Goal: Task Accomplishment & Management: Use online tool/utility

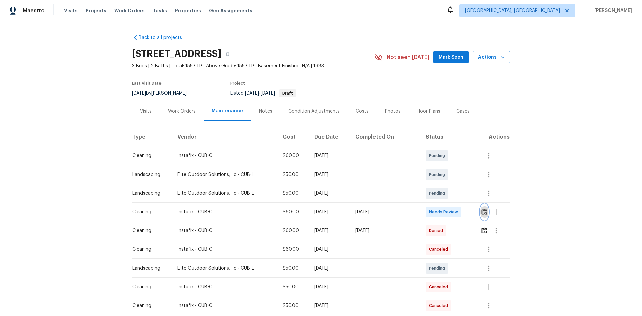
click at [482, 213] on img "button" at bounding box center [485, 212] width 6 height 6
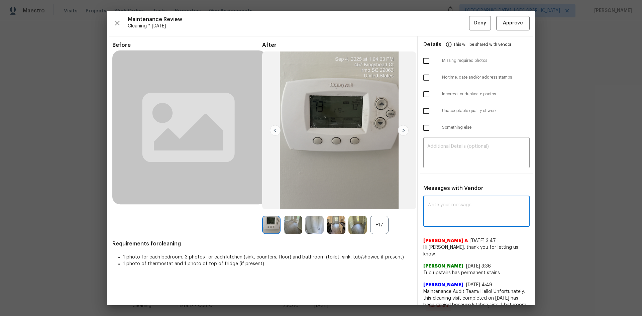
click at [447, 205] on textarea at bounding box center [476, 212] width 98 height 19
paste textarea "Maintenance Audit Team: Hello! Unfortunately, this cleaning visit completed on …"
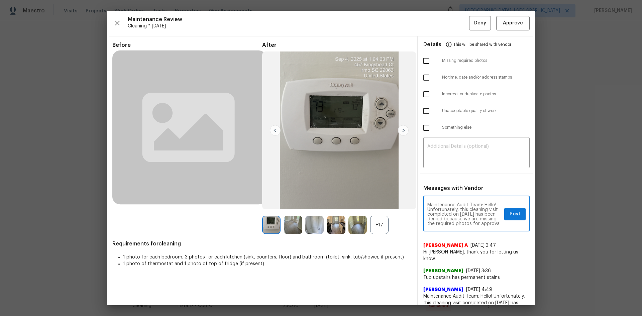
scroll to position [94, 0]
type textarea "Maintenance Audit Team: Hello! Unfortunately, this cleaning visit completed on …"
click at [465, 164] on div "​" at bounding box center [476, 153] width 106 height 29
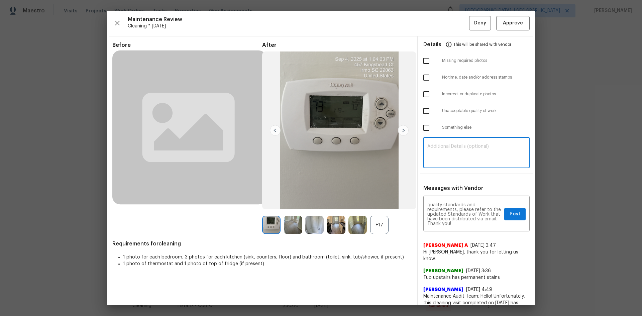
paste textarea "Maintenance Audit Team: Hello! Unfortunately, this cleaning visit completed on …"
type textarea "Maintenance Audit Team: Hello! Unfortunately, this cleaning visit completed on …"
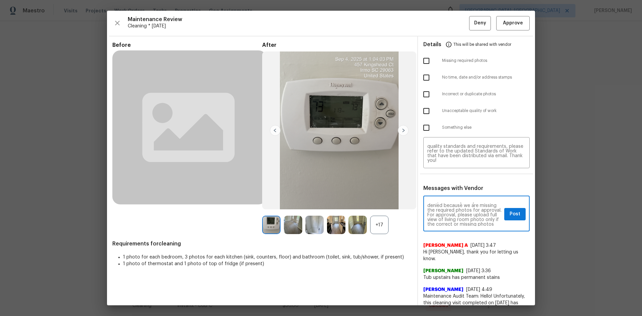
scroll to position [27, 0]
click at [512, 215] on span "Post" at bounding box center [515, 214] width 11 height 8
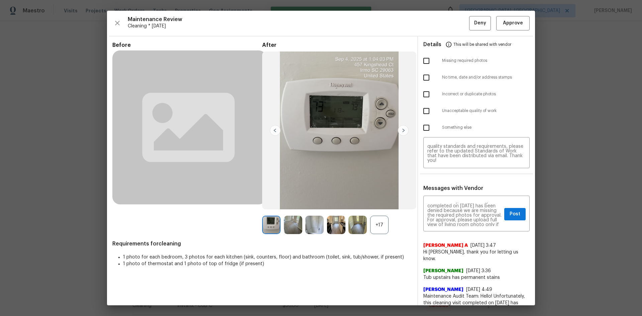
scroll to position [0, 0]
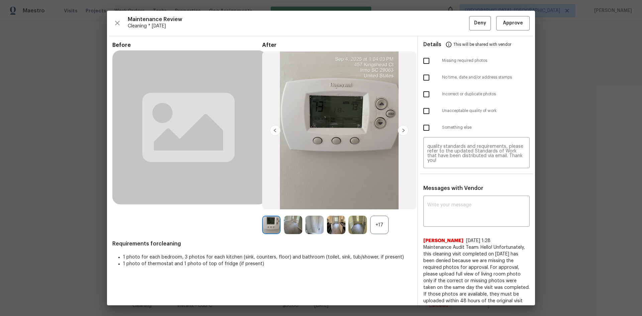
click at [422, 58] on input "checkbox" at bounding box center [426, 61] width 14 height 14
checkbox input "true"
click at [474, 24] on span "Deny" at bounding box center [480, 23] width 12 height 8
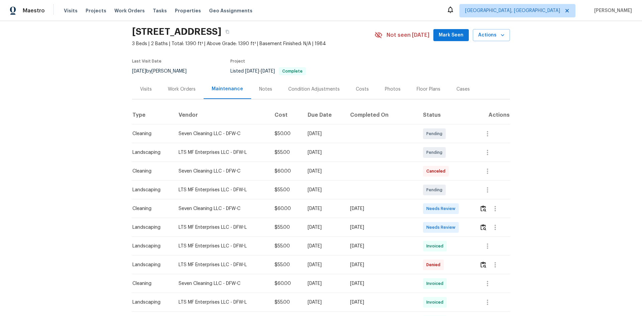
scroll to position [33, 0]
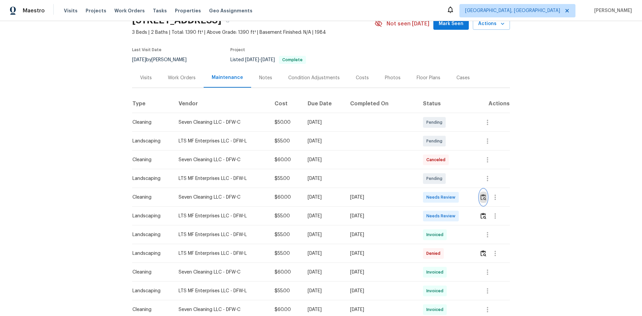
click at [456, 200] on img "button" at bounding box center [484, 197] width 6 height 6
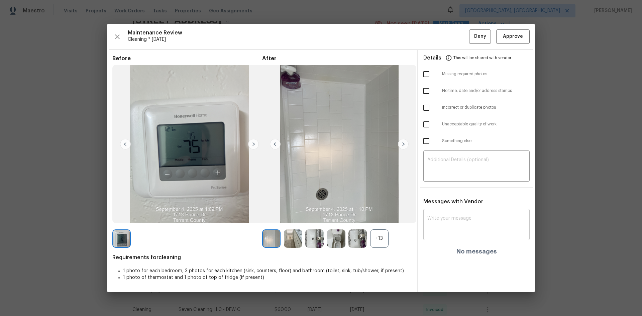
click at [455, 211] on div "x ​" at bounding box center [476, 225] width 106 height 29
paste textarea "Maintenance Audit Team: Hello! Unfortunately, this cleaning visit completed on …"
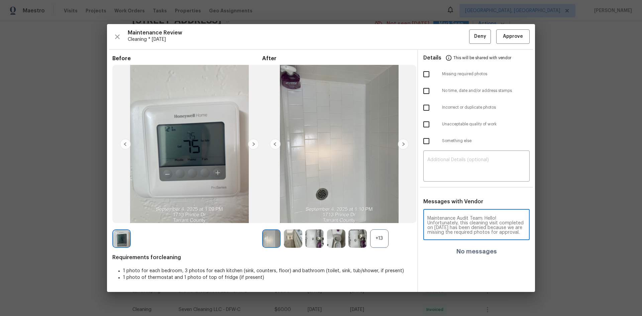
scroll to position [89, 0]
type textarea "Maintenance Audit Team: Hello! Unfortunately, this cleaning visit completed on …"
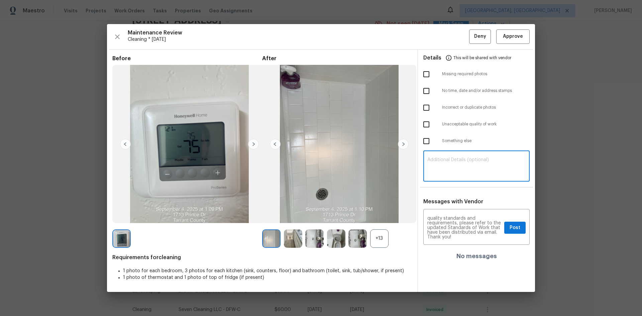
click at [452, 174] on textarea at bounding box center [476, 167] width 98 height 19
paste textarea "Maintenance Audit Team: Hello! Unfortunately, this cleaning visit completed on …"
type textarea "Maintenance Audit Team: Hello! Unfortunately, this cleaning visit completed on …"
click at [374, 211] on div "+13" at bounding box center [379, 238] width 18 height 18
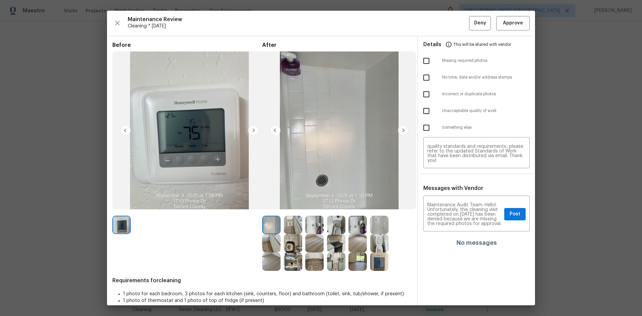
click at [359, 211] on img at bounding box center [357, 261] width 18 height 18
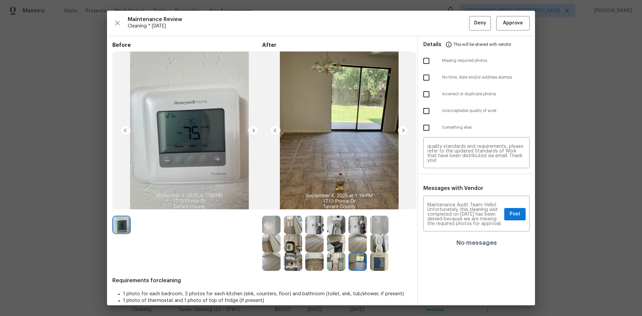
click at [359, 211] on img at bounding box center [357, 261] width 18 height 18
click at [456, 211] on span "Post" at bounding box center [515, 214] width 11 height 8
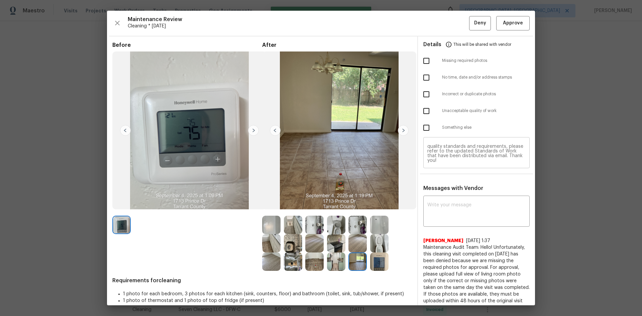
scroll to position [32, 0]
click at [422, 63] on input "checkbox" at bounding box center [426, 61] width 14 height 14
checkbox input "true"
click at [456, 20] on span "Deny" at bounding box center [480, 23] width 12 height 8
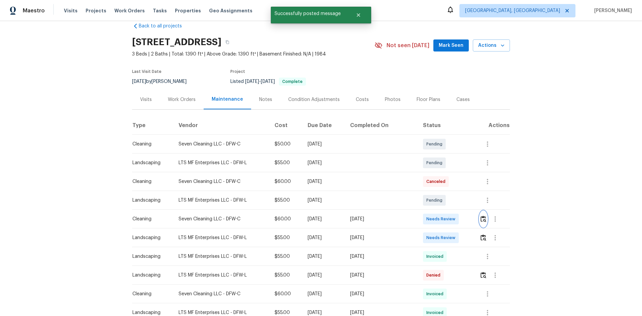
scroll to position [0, 0]
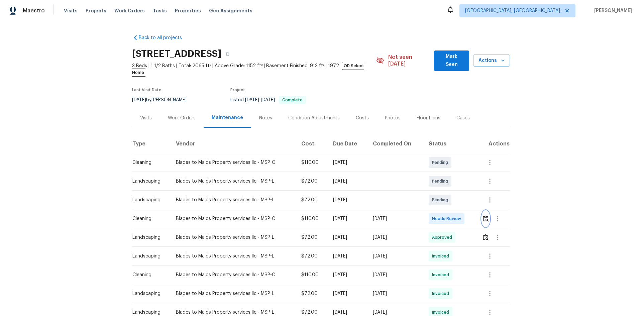
click at [456, 211] on img "button" at bounding box center [486, 218] width 6 height 6
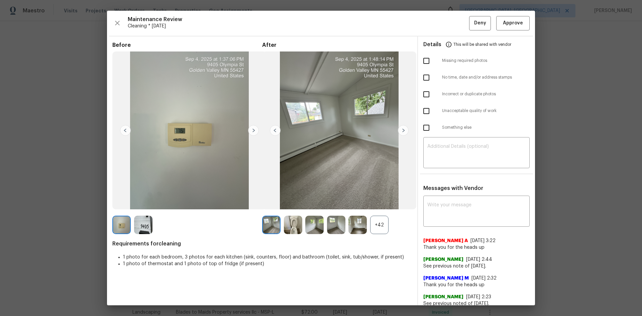
click at [374, 211] on div "+42" at bounding box center [379, 225] width 18 height 18
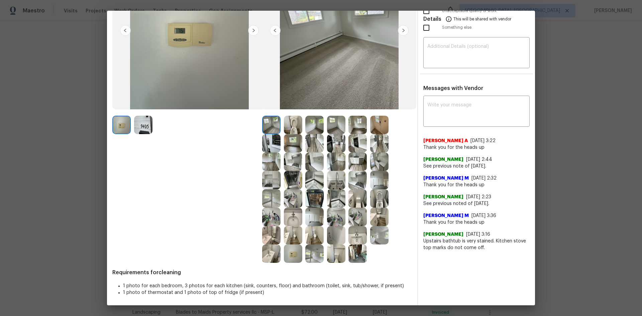
scroll to position [100, 0]
click at [291, 211] on img at bounding box center [293, 253] width 18 height 18
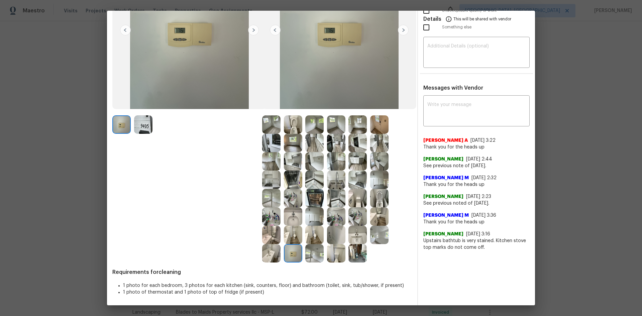
click at [291, 211] on img at bounding box center [293, 253] width 18 height 18
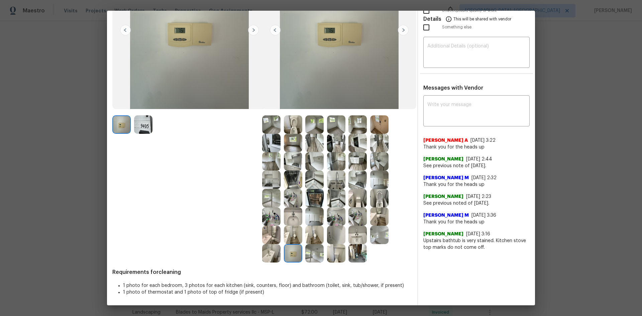
click at [291, 211] on img at bounding box center [293, 253] width 18 height 18
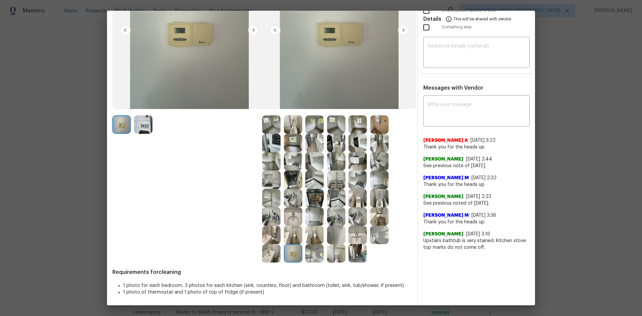
click at [291, 211] on img at bounding box center [293, 253] width 18 height 18
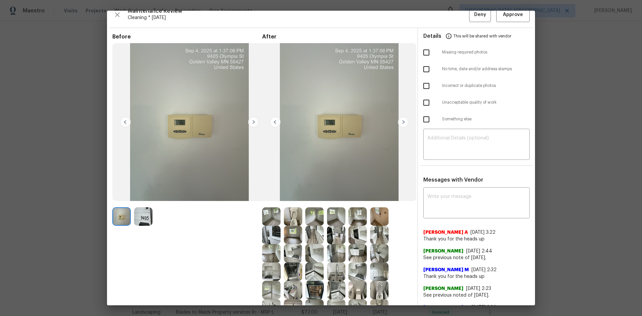
scroll to position [0, 0]
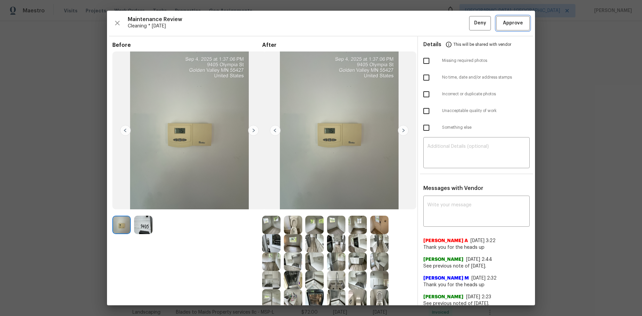
click at [456, 21] on span "Approve" at bounding box center [513, 23] width 20 height 8
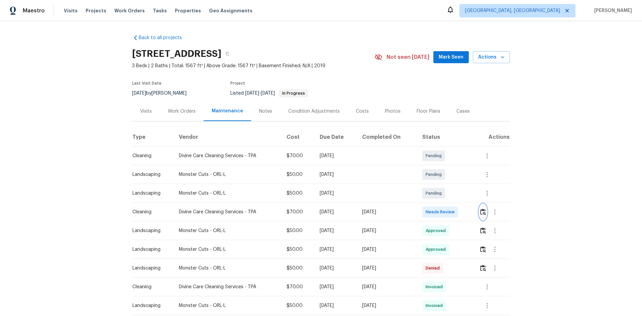
click at [482, 212] on img "button" at bounding box center [483, 212] width 6 height 6
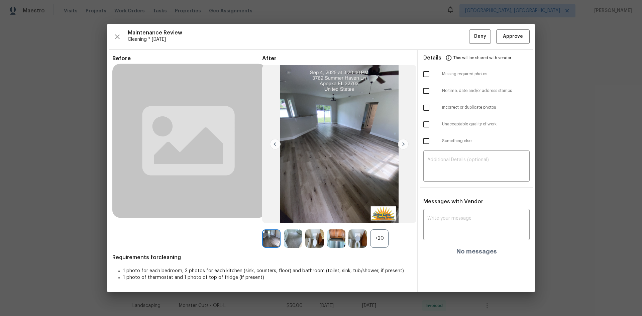
click at [379, 233] on div "+20" at bounding box center [379, 238] width 18 height 18
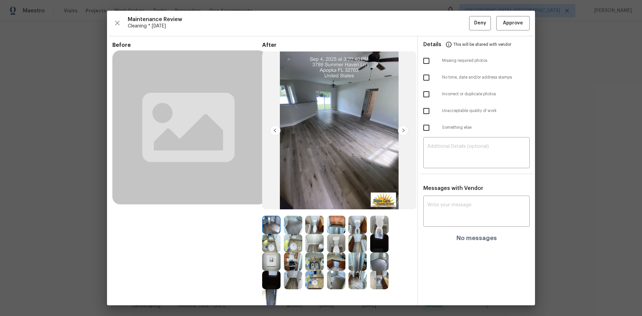
click at [272, 262] on img at bounding box center [271, 261] width 18 height 18
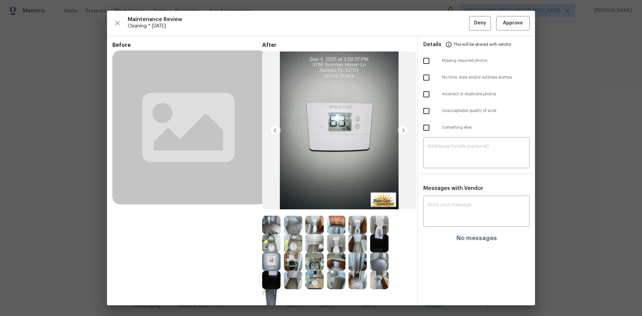
click at [272, 262] on img at bounding box center [271, 261] width 18 height 18
click at [273, 260] on img at bounding box center [271, 261] width 18 height 18
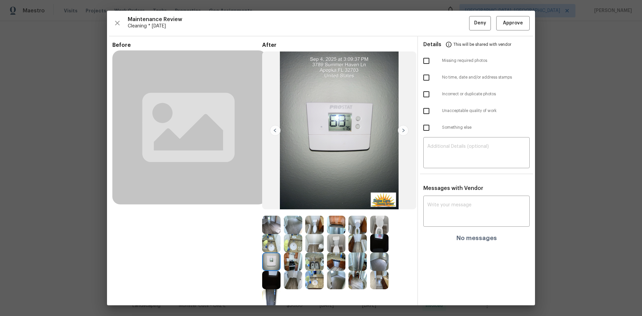
click at [273, 260] on img at bounding box center [271, 261] width 18 height 18
click at [272, 260] on img at bounding box center [271, 261] width 18 height 18
click at [513, 26] on span "Approve" at bounding box center [513, 23] width 20 height 8
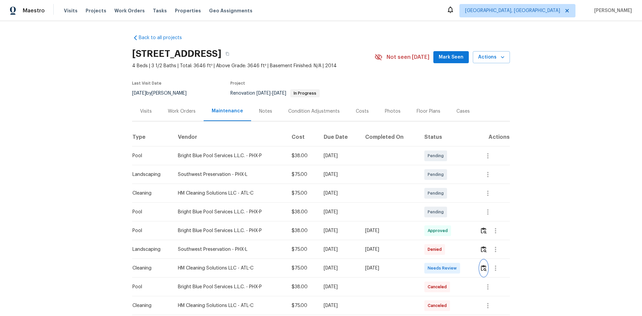
click at [456, 211] on img "button" at bounding box center [484, 268] width 6 height 6
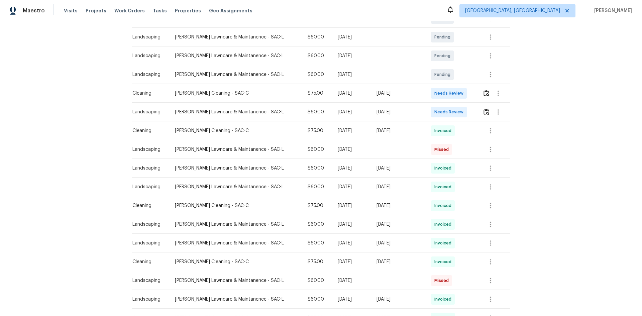
scroll to position [67, 0]
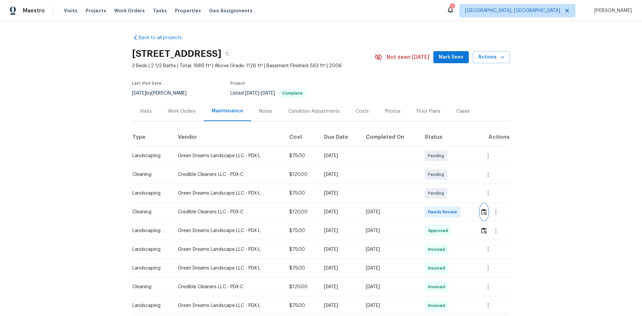
click at [482, 213] on img "button" at bounding box center [484, 212] width 6 height 6
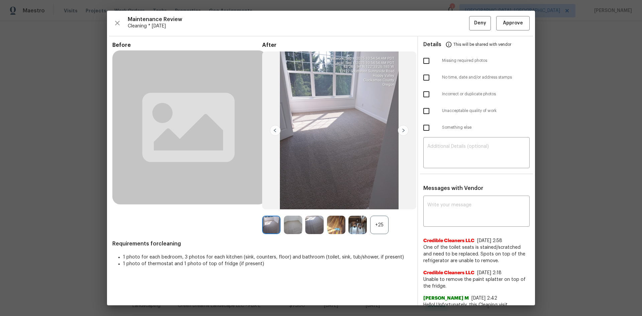
click at [375, 228] on div "+25" at bounding box center [379, 225] width 18 height 18
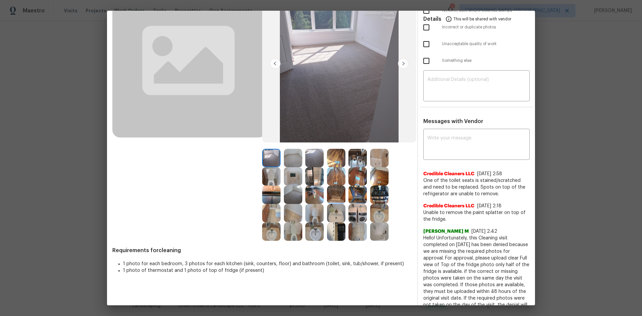
scroll to position [33, 0]
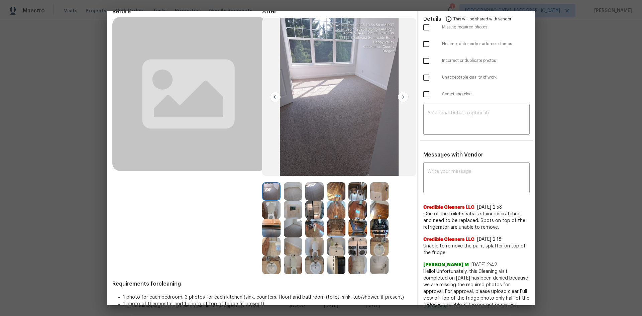
click at [288, 209] on img at bounding box center [293, 210] width 18 height 18
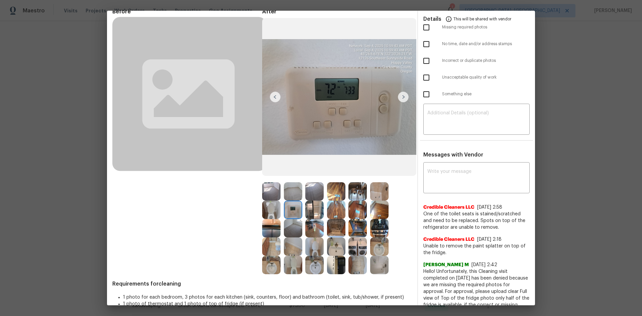
click at [288, 209] on img at bounding box center [293, 210] width 18 height 18
click at [295, 210] on img at bounding box center [293, 210] width 18 height 18
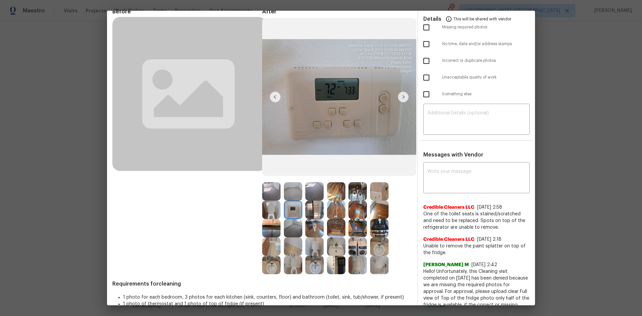
click at [295, 210] on img at bounding box center [293, 210] width 18 height 18
drag, startPoint x: 295, startPoint y: 210, endPoint x: 115, endPoint y: 9, distance: 269.0
click at [294, 210] on img at bounding box center [293, 210] width 18 height 18
click at [291, 207] on img at bounding box center [293, 210] width 18 height 18
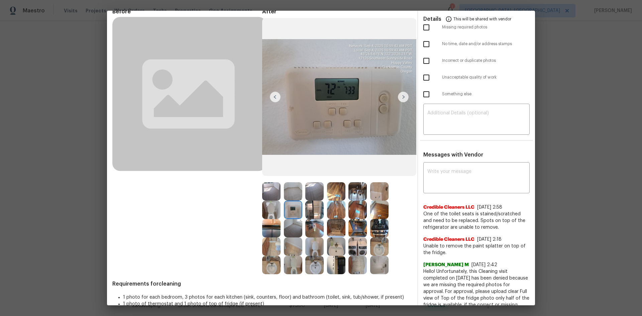
click at [291, 207] on img at bounding box center [293, 210] width 18 height 18
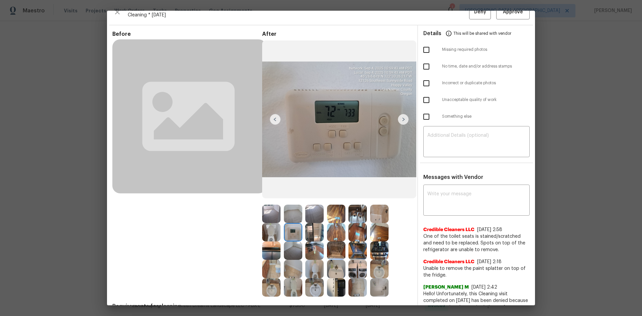
scroll to position [0, 0]
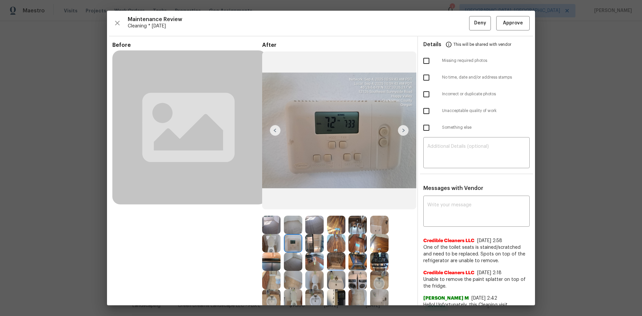
click at [507, 13] on div "Maintenance Review Cleaning * Thu, Sep 04 Deny Approve Before After Requirement…" at bounding box center [321, 158] width 428 height 295
click at [506, 23] on span "Approve" at bounding box center [513, 23] width 20 height 8
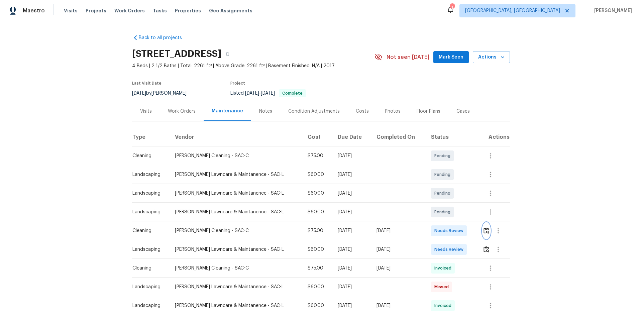
click at [486, 229] on img "button" at bounding box center [487, 230] width 6 height 6
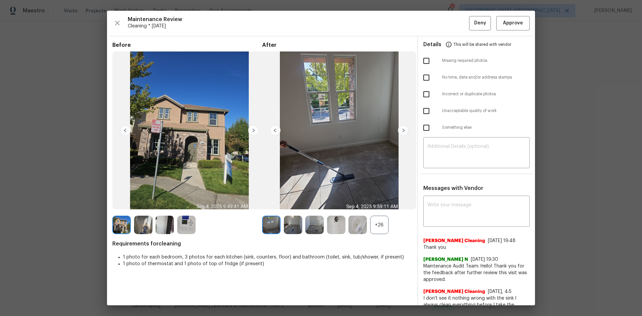
click at [381, 228] on div "+26" at bounding box center [379, 225] width 18 height 18
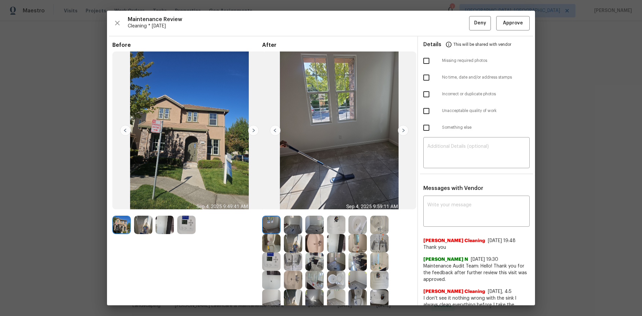
click at [184, 225] on img at bounding box center [186, 225] width 18 height 18
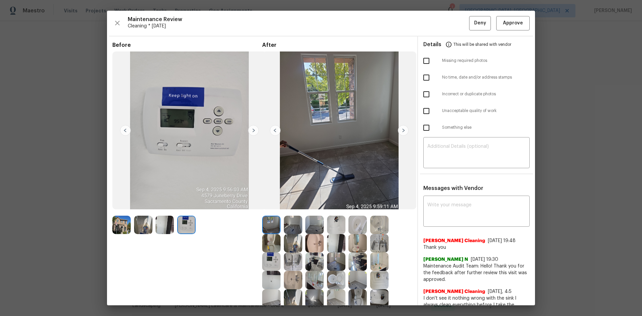
click at [184, 225] on img at bounding box center [186, 225] width 18 height 18
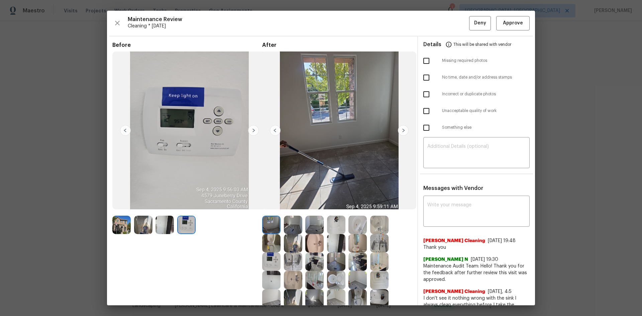
click at [184, 224] on img at bounding box center [186, 225] width 18 height 18
click at [185, 224] on img at bounding box center [186, 225] width 18 height 18
click at [193, 221] on img at bounding box center [186, 225] width 18 height 18
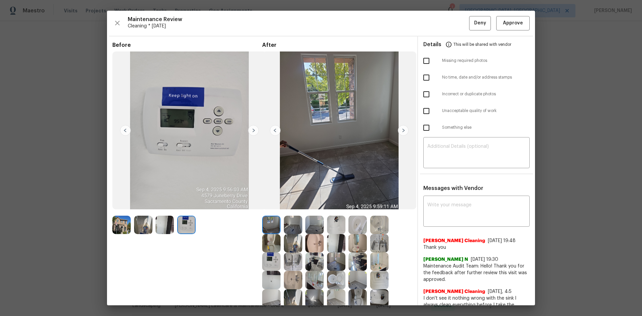
click at [269, 259] on img at bounding box center [271, 261] width 18 height 18
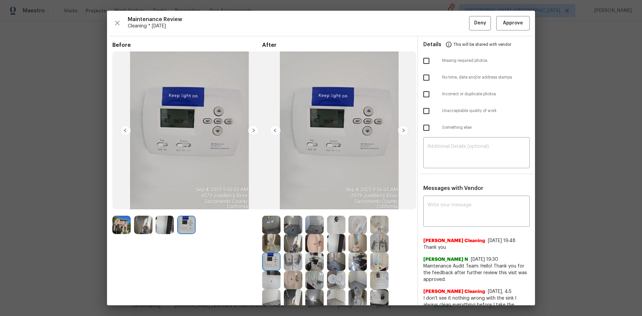
click at [269, 259] on img at bounding box center [271, 261] width 18 height 18
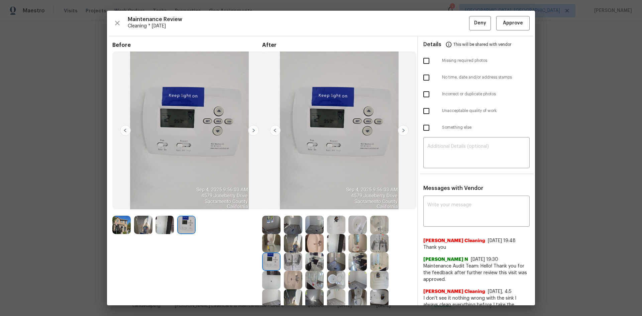
click at [269, 259] on img at bounding box center [271, 261] width 18 height 18
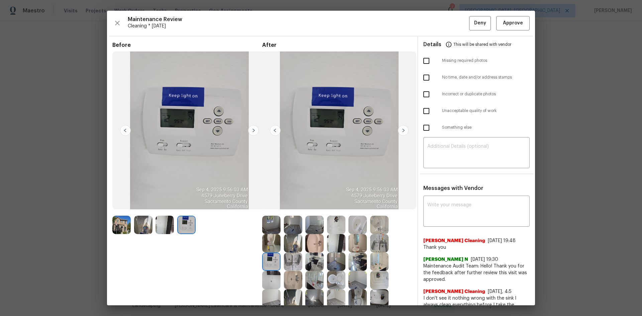
click at [269, 259] on img at bounding box center [271, 261] width 18 height 18
click at [274, 258] on img at bounding box center [271, 261] width 18 height 18
click at [505, 18] on button "Approve" at bounding box center [512, 23] width 33 height 14
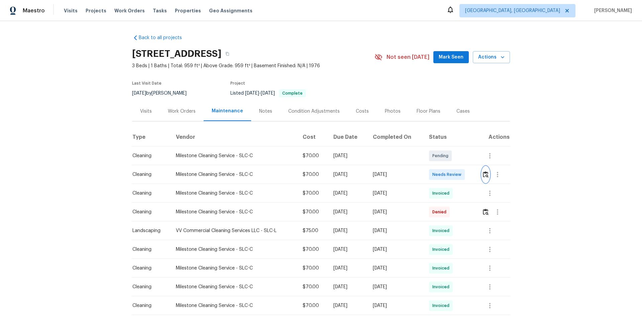
click at [483, 176] on img "button" at bounding box center [486, 174] width 6 height 6
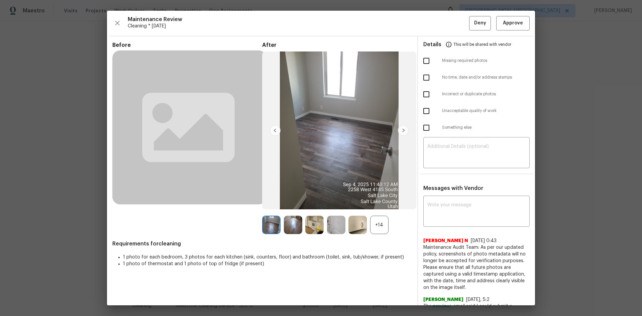
click at [386, 223] on div "+14" at bounding box center [379, 225] width 18 height 18
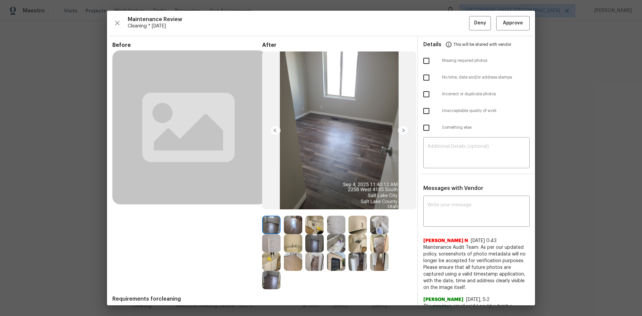
scroll to position [33, 0]
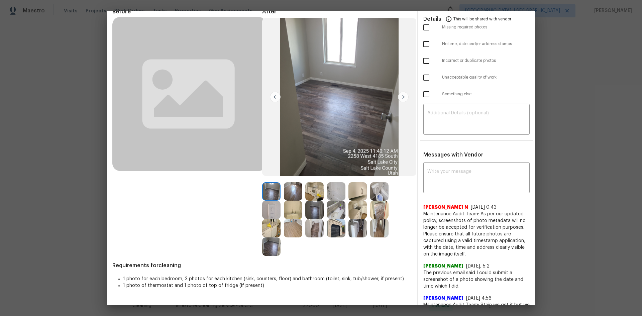
click at [334, 228] on img at bounding box center [336, 228] width 18 height 18
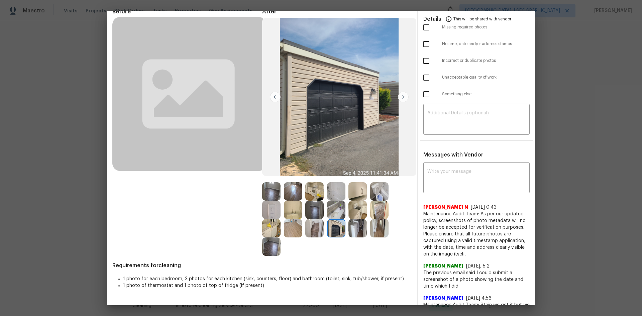
click at [334, 228] on img at bounding box center [336, 228] width 18 height 18
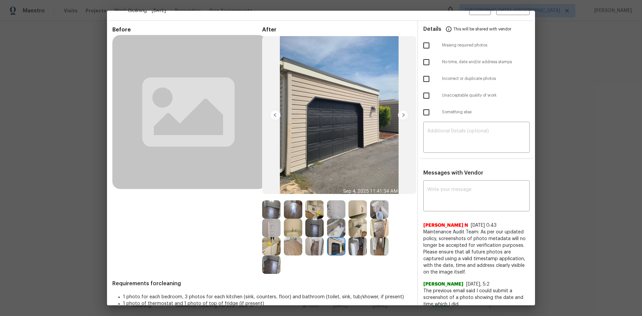
scroll to position [0, 0]
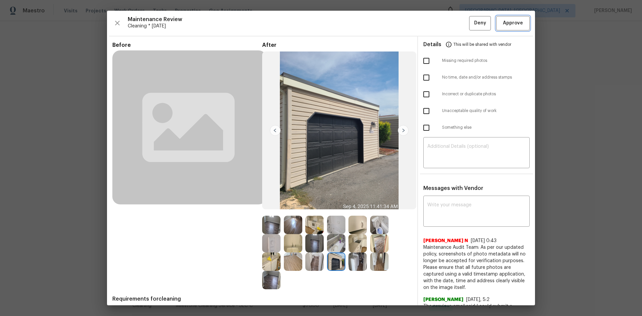
click at [505, 24] on span "Approve" at bounding box center [513, 23] width 20 height 8
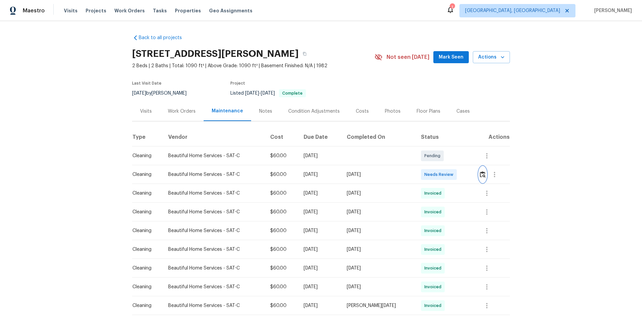
click at [456, 176] on img "button" at bounding box center [483, 174] width 6 height 6
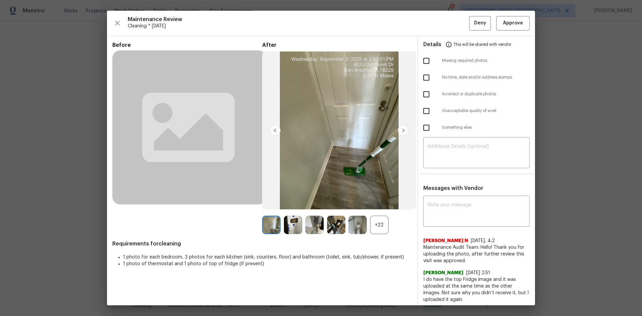
click at [379, 211] on div "+22" at bounding box center [379, 225] width 18 height 18
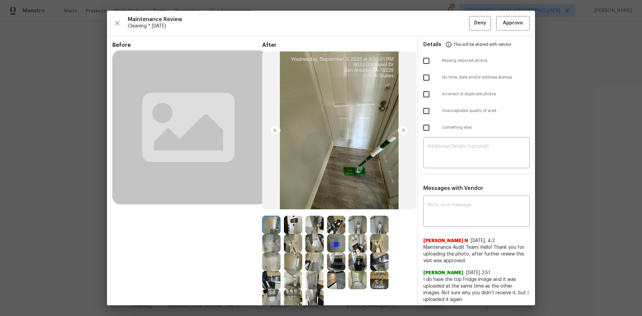
click at [335, 211] on img at bounding box center [336, 243] width 18 height 18
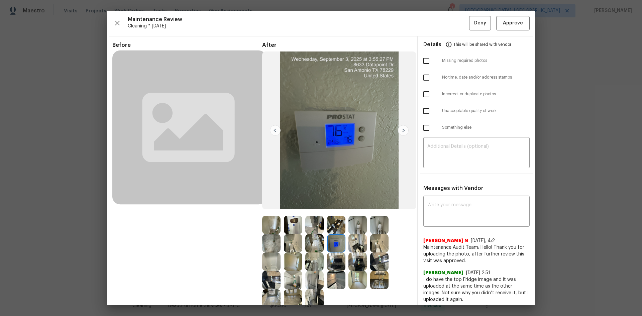
click at [335, 211] on img at bounding box center [336, 243] width 18 height 18
click at [332, 211] on img at bounding box center [336, 243] width 18 height 18
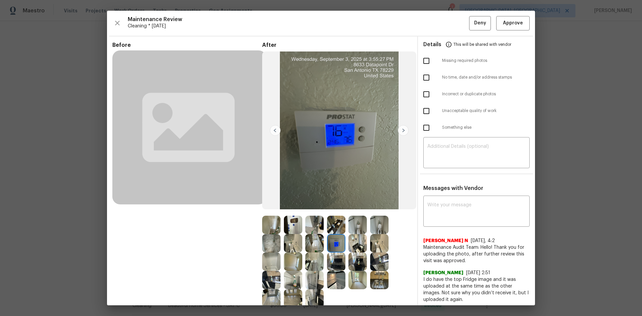
click at [332, 211] on img at bounding box center [336, 243] width 18 height 18
click at [335, 211] on img at bounding box center [336, 243] width 18 height 18
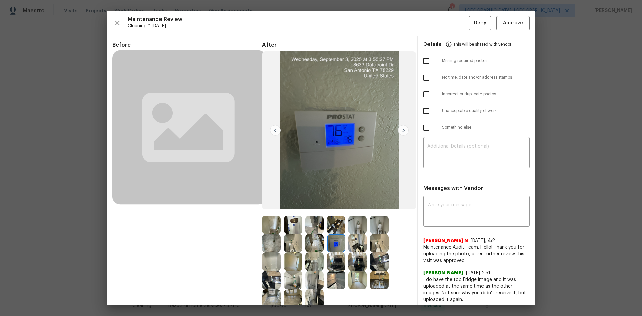
click at [335, 211] on img at bounding box center [336, 243] width 18 height 18
drag, startPoint x: 491, startPoint y: 23, endPoint x: 498, endPoint y: 23, distance: 6.7
click at [456, 23] on button "Approve" at bounding box center [512, 23] width 33 height 14
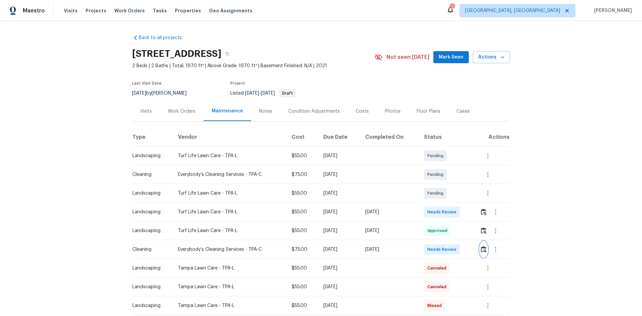
click at [482, 250] on img "button" at bounding box center [484, 249] width 6 height 6
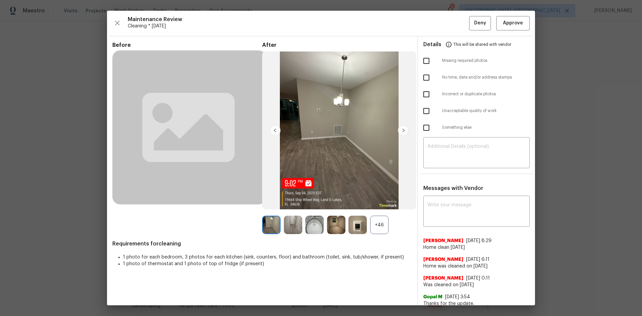
click at [377, 225] on div "+46" at bounding box center [379, 225] width 18 height 18
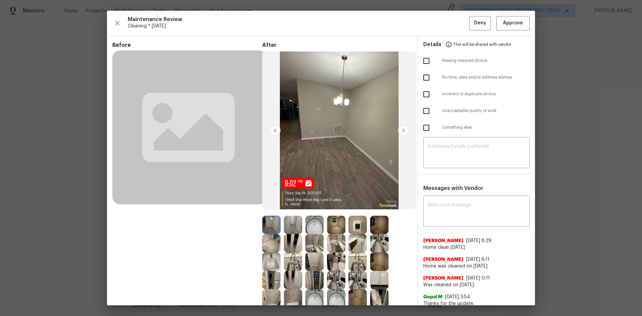
click at [356, 225] on img at bounding box center [357, 225] width 18 height 18
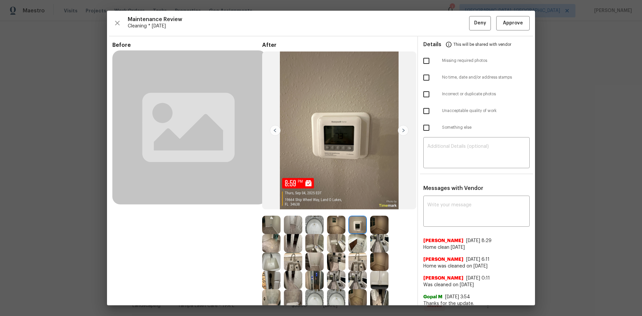
click at [356, 225] on img at bounding box center [357, 225] width 18 height 18
click at [503, 22] on span "Approve" at bounding box center [513, 23] width 20 height 8
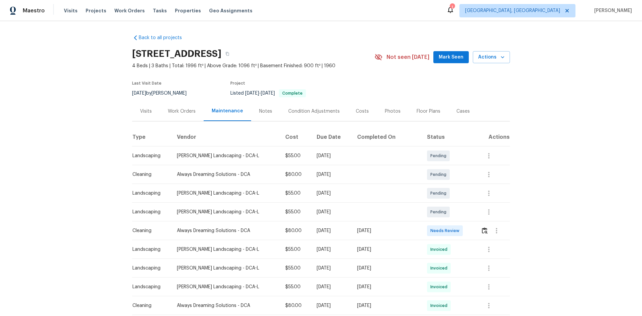
click at [476, 229] on td at bounding box center [493, 230] width 34 height 19
click at [482, 231] on img "button" at bounding box center [485, 230] width 6 height 6
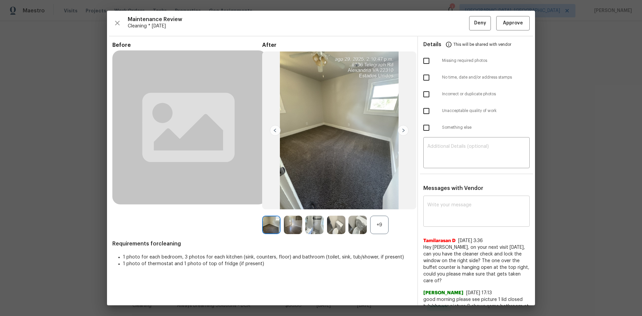
click at [443, 217] on textarea at bounding box center [476, 212] width 98 height 19
paste textarea "Maintenance Audit Team: Hello! Unfortunately, this cleaning visit completed on …"
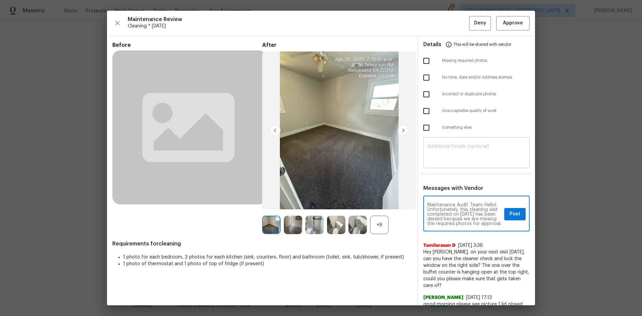
type textarea "Maintenance Audit Team: Hello! Unfortunately, this cleaning visit completed on …"
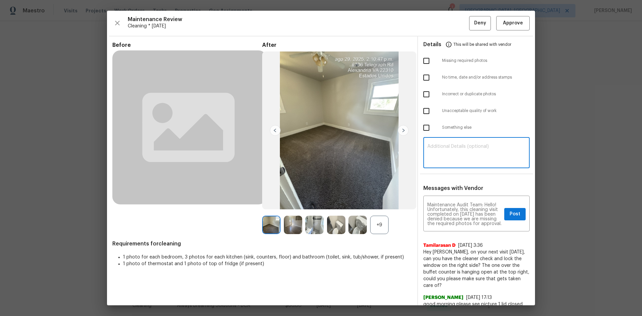
click at [432, 149] on textarea at bounding box center [476, 153] width 98 height 19
paste textarea "Maintenance Audit Team: Hello! Unfortunately, this cleaning visit completed on …"
type textarea "Maintenance Audit Team: Hello! Unfortunately, this cleaning visit completed on …"
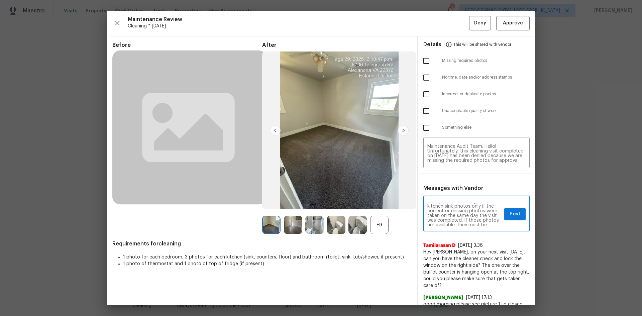
scroll to position [40, 0]
click at [370, 226] on div "+9" at bounding box center [379, 225] width 18 height 18
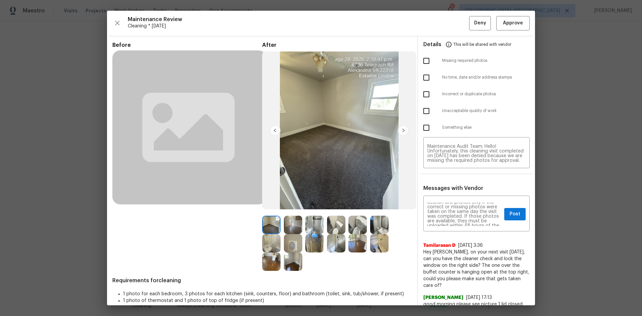
click at [291, 244] on img at bounding box center [293, 243] width 18 height 18
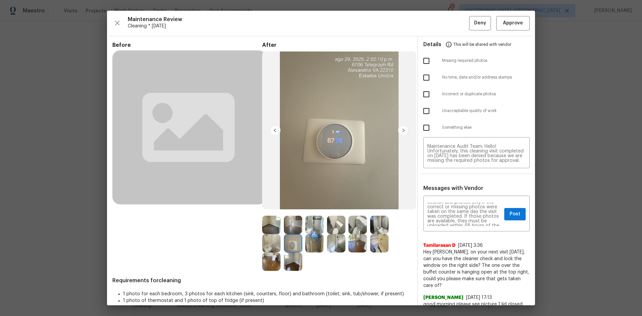
click at [291, 244] on img at bounding box center [293, 243] width 18 height 18
click at [512, 215] on span "Post" at bounding box center [515, 214] width 11 height 8
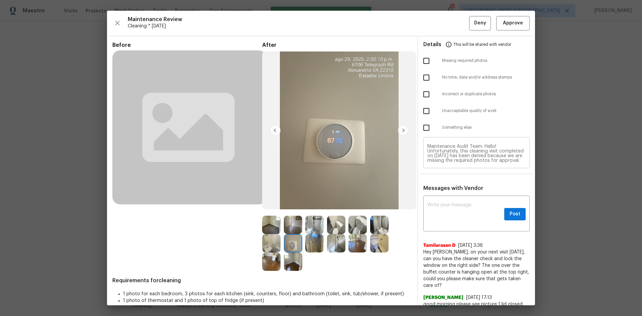
scroll to position [0, 0]
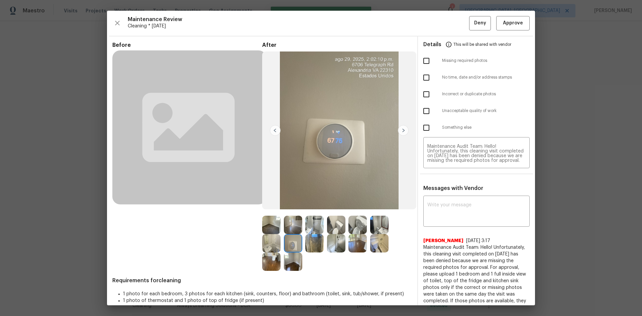
click at [425, 61] on input "checkbox" at bounding box center [426, 61] width 14 height 14
checkbox input "true"
click at [473, 31] on div "Maintenance Review Cleaning * Mon, Aug 25 Deny Approve Before After Requirement…" at bounding box center [321, 158] width 428 height 295
click at [474, 26] on span "Deny" at bounding box center [480, 23] width 12 height 8
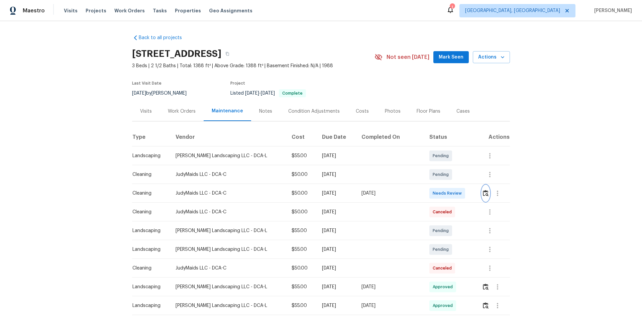
click at [483, 193] on img "button" at bounding box center [486, 193] width 6 height 6
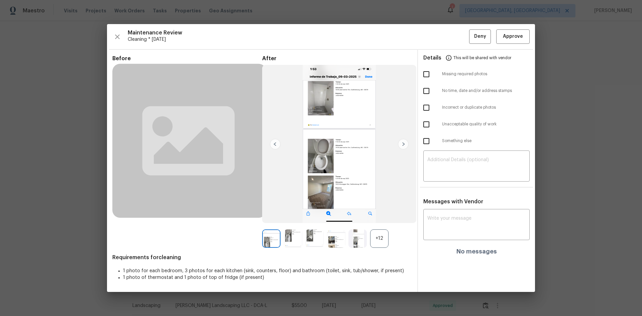
click at [380, 239] on div "+12" at bounding box center [379, 238] width 18 height 18
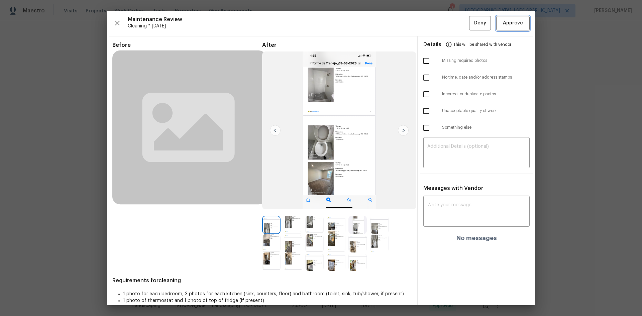
click at [503, 22] on span "Approve" at bounding box center [513, 23] width 20 height 8
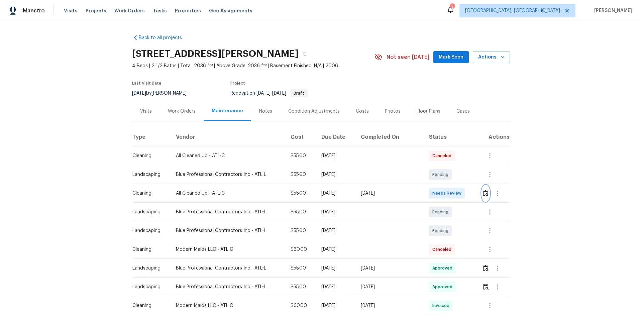
click at [482, 197] on button "button" at bounding box center [486, 193] width 8 height 16
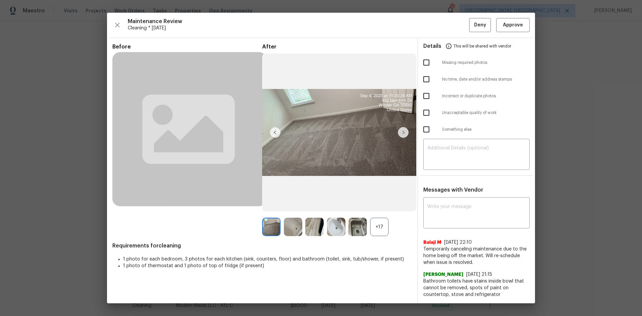
drag, startPoint x: 447, startPoint y: 219, endPoint x: 409, endPoint y: 229, distance: 39.0
click at [447, 219] on textarea at bounding box center [476, 213] width 98 height 19
click at [381, 231] on div "+17" at bounding box center [379, 227] width 18 height 18
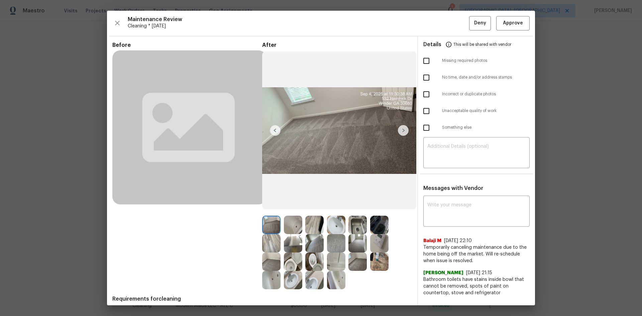
click at [379, 242] on img at bounding box center [379, 243] width 18 height 18
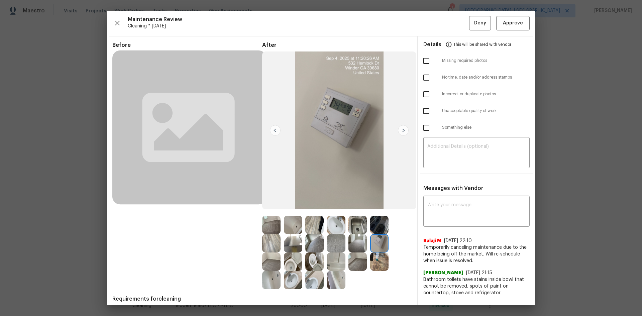
click at [379, 242] on img at bounding box center [379, 243] width 18 height 18
click at [435, 219] on textarea at bounding box center [476, 212] width 98 height 19
paste textarea "Maintenance Audit Team: Hello! Unfortunately, this cleaning visit completed on …"
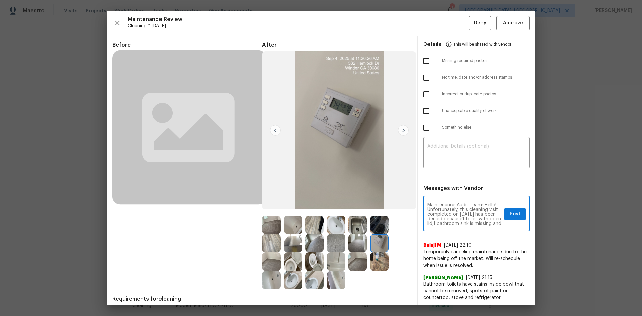
scroll to position [98, 0]
type textarea "Maintenance Audit Team: Hello! Unfortunately, this cleaning visit completed on …"
click at [433, 153] on textarea at bounding box center [476, 153] width 98 height 19
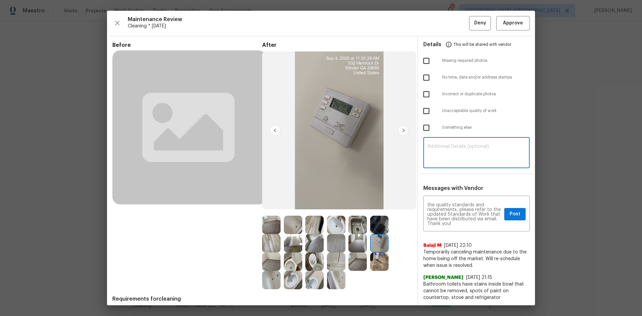
paste textarea "Maintenance Audit Team: Hello! Unfortunately, this cleaning visit completed on …"
type textarea "Maintenance Audit Team: Hello! Unfortunately, this cleaning visit completed on …"
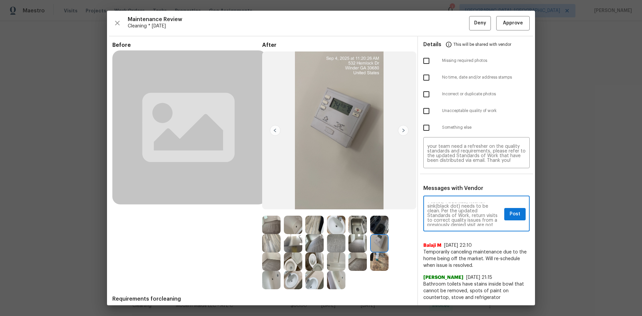
scroll to position [13, 0]
click at [442, 209] on textarea "Maintenance Audit Team: Hello! Unfortunately, this cleaning visit completed on …" at bounding box center [464, 214] width 74 height 23
type textarea "Maintenance Audit Team: Hello! Unfortunately, this cleaning visit completed on …"
click at [445, 158] on textarea "Maintenance Audit Team: Hello! Unfortunately, this cleaning visit completed on …" at bounding box center [476, 153] width 98 height 19
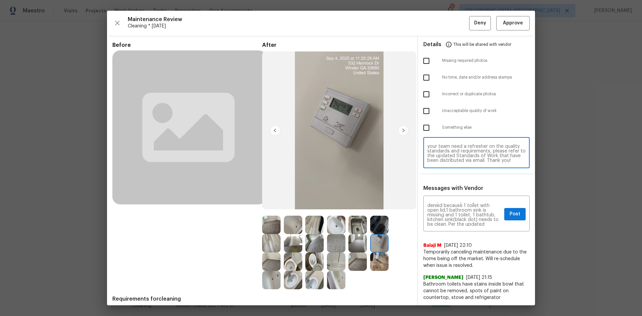
paste textarea
type textarea "Maintenance Audit Team: Hello! Unfortunately, this cleaning visit completed on …"
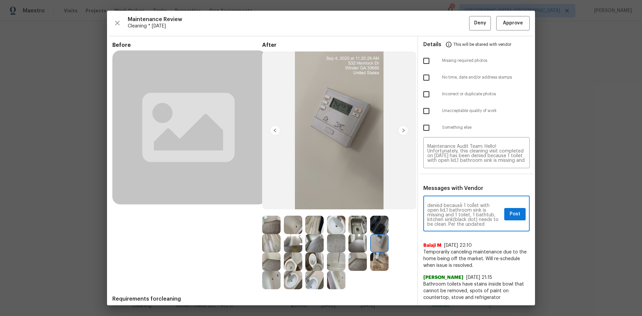
scroll to position [27, 0]
click at [510, 216] on span "Post" at bounding box center [515, 214] width 11 height 8
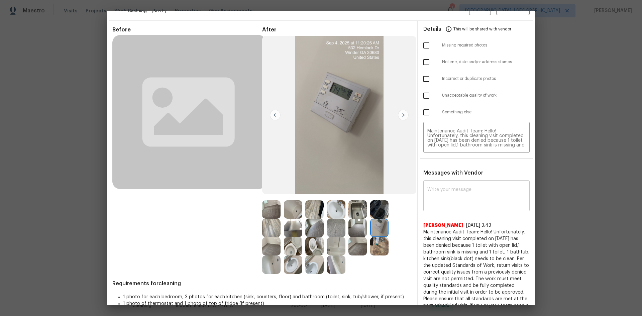
scroll to position [0, 0]
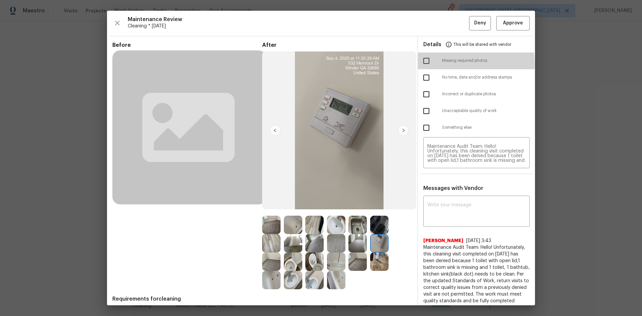
click at [419, 64] on input "checkbox" at bounding box center [426, 61] width 14 height 14
checkbox input "true"
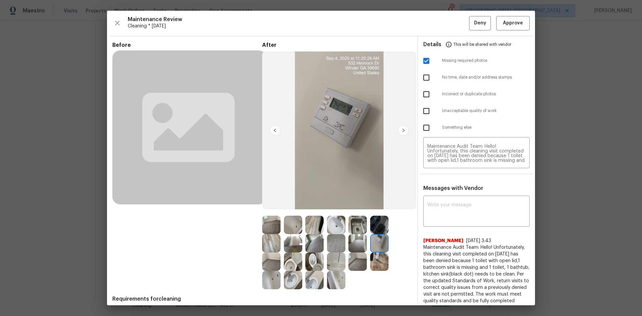
click at [420, 110] on input "checkbox" at bounding box center [426, 111] width 14 height 14
checkbox input "true"
click at [474, 24] on span "Deny" at bounding box center [480, 23] width 12 height 8
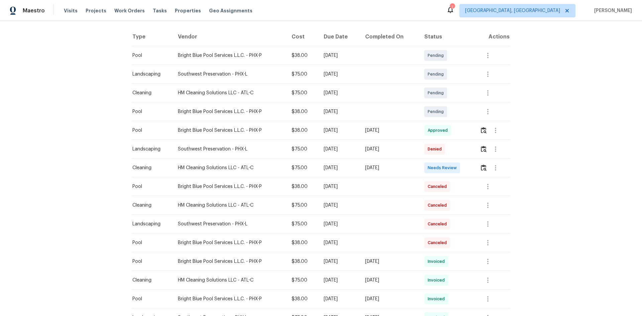
scroll to position [33, 0]
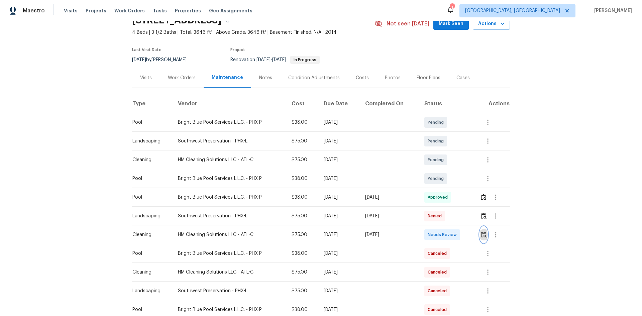
click at [482, 237] on img "button" at bounding box center [484, 234] width 6 height 6
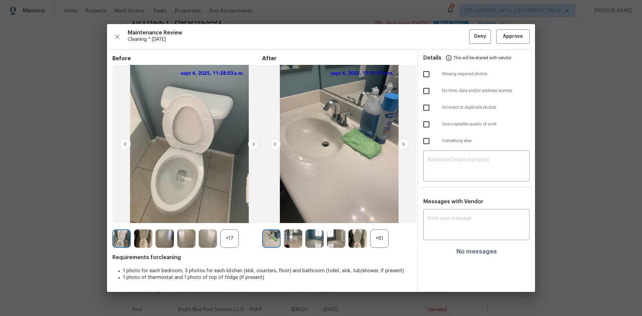
click at [379, 243] on div "+61" at bounding box center [379, 238] width 18 height 18
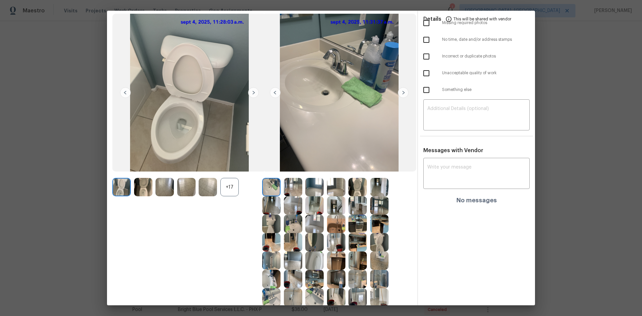
scroll to position [23, 0]
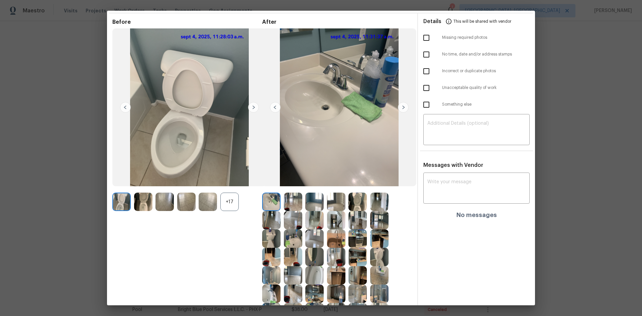
click at [230, 201] on div "+17" at bounding box center [229, 202] width 18 height 18
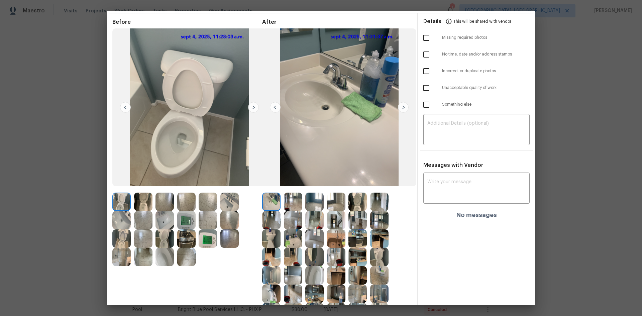
click at [187, 225] on img at bounding box center [186, 220] width 18 height 18
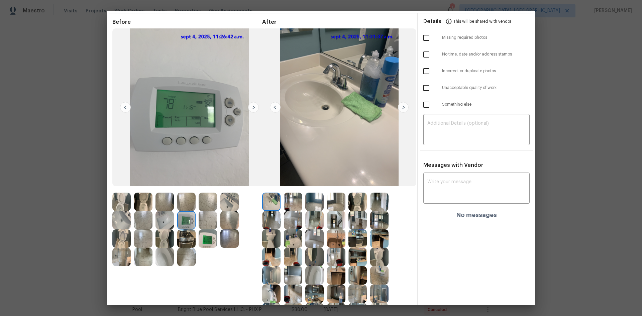
click at [187, 225] on img at bounding box center [186, 220] width 18 height 18
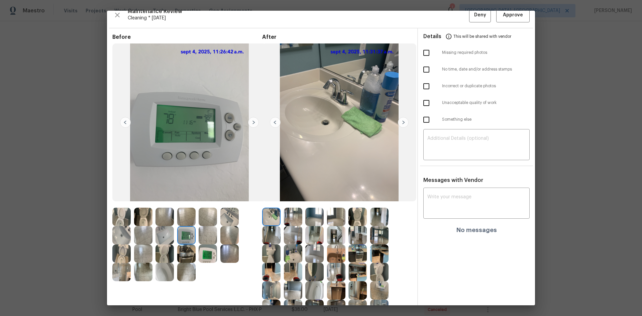
scroll to position [0, 0]
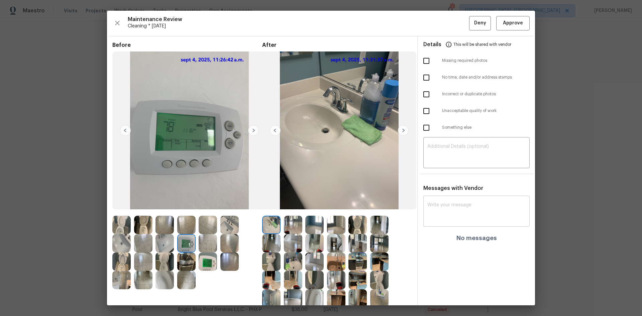
click at [433, 217] on textarea at bounding box center [476, 212] width 98 height 19
paste textarea "Maintenance Audit Team: Hello! Unfortunately this cleaning visit completed on 0…"
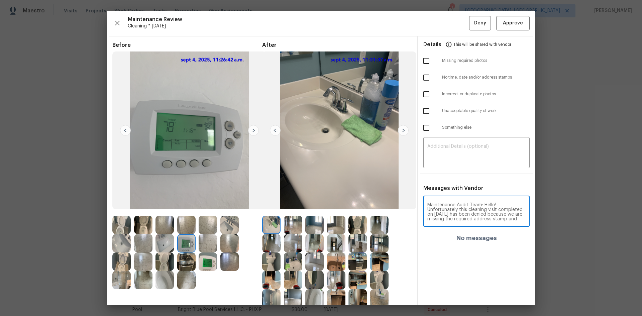
scroll to position [56, 0]
type textarea "Maintenance Audit Team: Hello! Unfortunately this cleaning visit completed on 0…"
click at [438, 167] on div "​" at bounding box center [476, 153] width 106 height 29
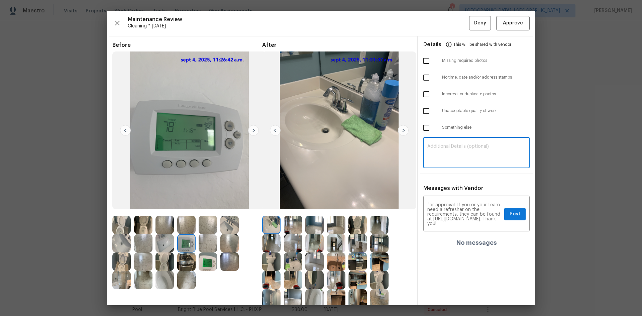
paste textarea "Maintenance Audit Team: Hello! Unfortunately this cleaning visit completed on 0…"
type textarea "Maintenance Audit Team: Hello! Unfortunately this cleaning visit completed on 0…"
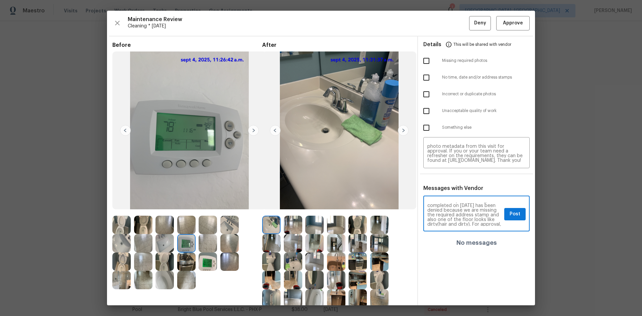
scroll to position [13, 0]
click at [463, 224] on textarea "Maintenance Audit Team: Hello! Unfortunately this cleaning visit completed on 0…" at bounding box center [464, 214] width 74 height 23
type textarea "Maintenance Audit Team: Hello! Unfortunately this cleaning visit completed on 0…"
click at [452, 156] on textarea "Maintenance Audit Team: Hello! Unfortunately this cleaning visit completed on 0…" at bounding box center [476, 153] width 98 height 19
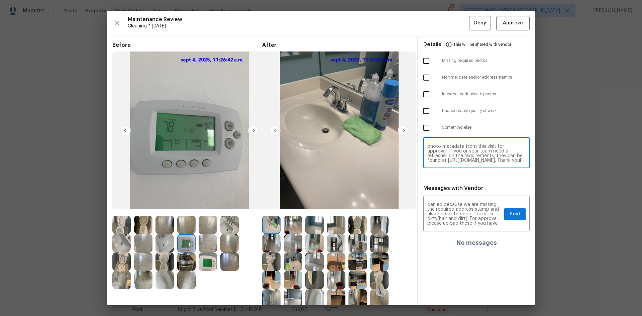
paste textarea
click at [520, 145] on textarea "Maintenance Audit Team: Hello! Unfortunately this cleaning visit completed on 0…" at bounding box center [476, 153] width 98 height 19
type textarea "Maintenance Audit Team: Hello! Unfortunately this cleaning visit completed on 0…"
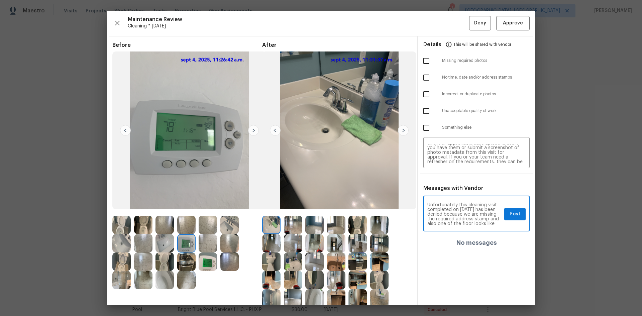
scroll to position [0, 0]
click at [510, 214] on span "Post" at bounding box center [515, 214] width 11 height 8
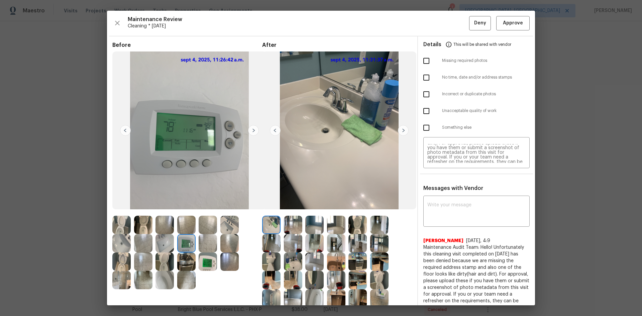
click at [425, 78] on input "checkbox" at bounding box center [426, 78] width 14 height 14
checkbox input "true"
click at [469, 23] on button "Deny" at bounding box center [480, 23] width 22 height 14
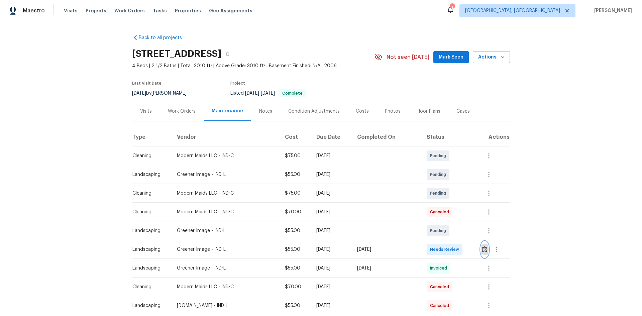
click at [484, 253] on button "button" at bounding box center [485, 249] width 8 height 16
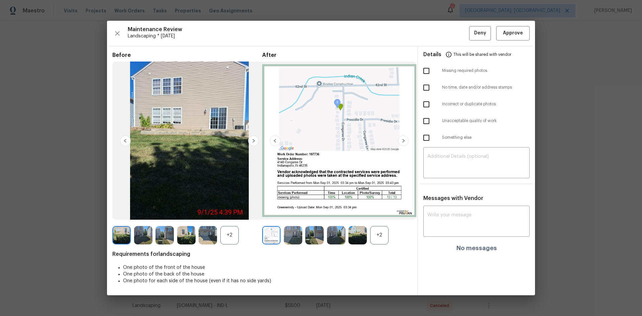
click at [403, 138] on img at bounding box center [403, 140] width 11 height 11
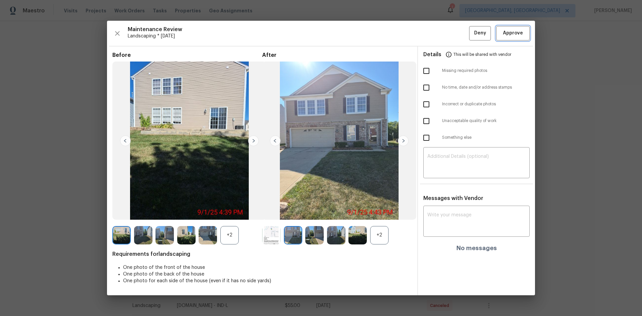
click at [501, 32] on button "Approve" at bounding box center [512, 33] width 33 height 14
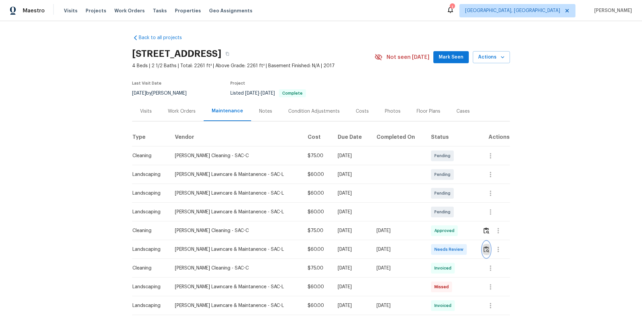
click at [486, 248] on img "button" at bounding box center [487, 249] width 6 height 6
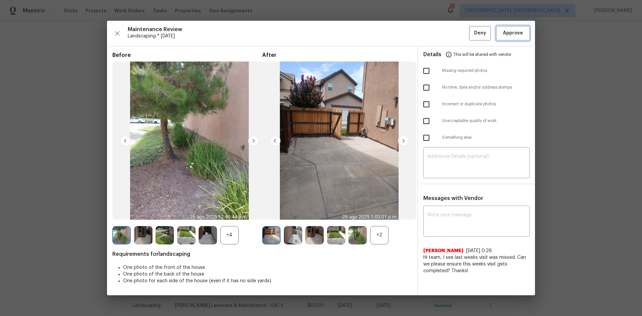
click at [518, 30] on span "Approve" at bounding box center [513, 33] width 20 height 8
